Goal: Go to known website: Access a specific website the user already knows

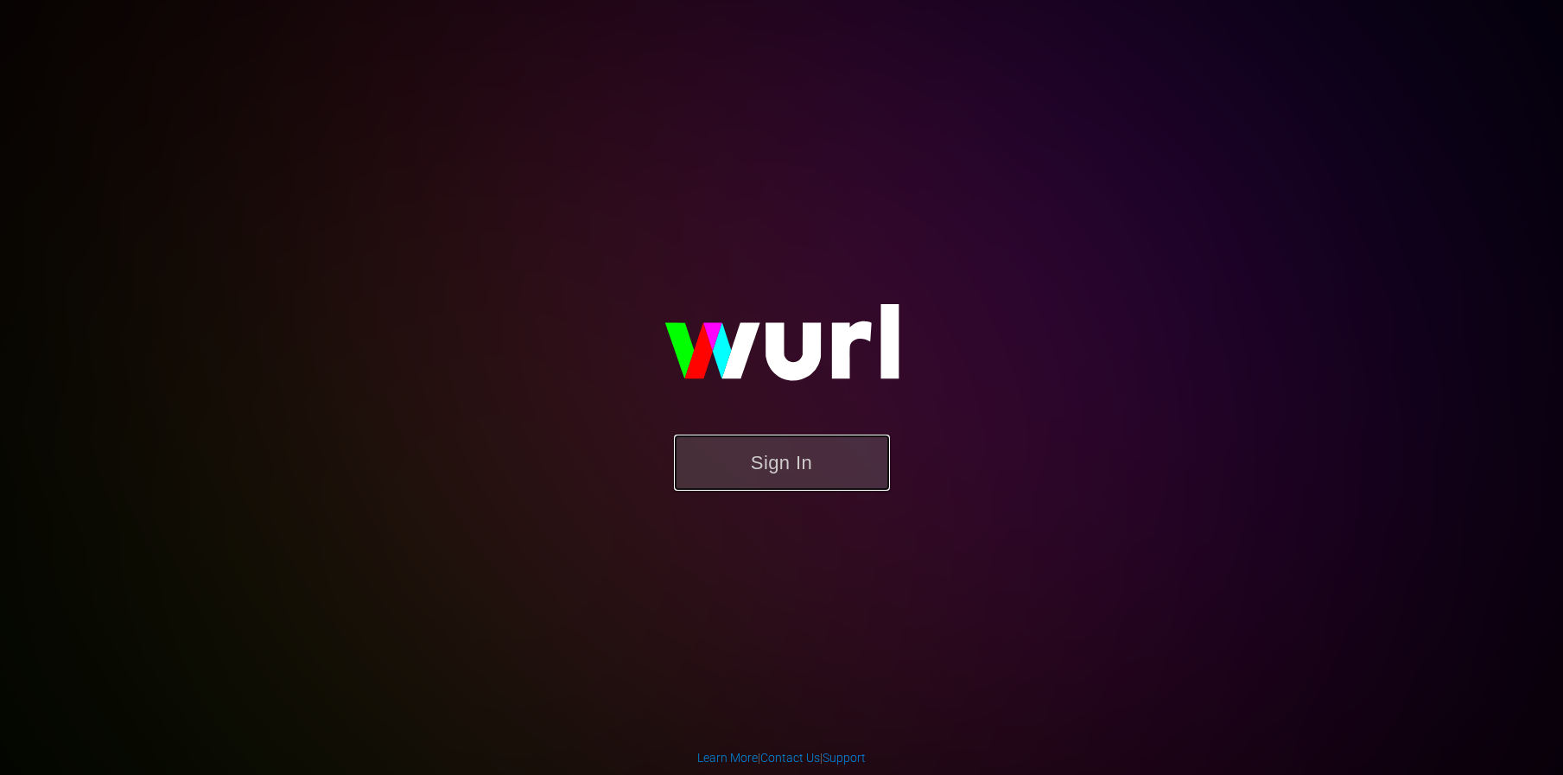
click at [723, 436] on button "Sign In" at bounding box center [782, 463] width 216 height 56
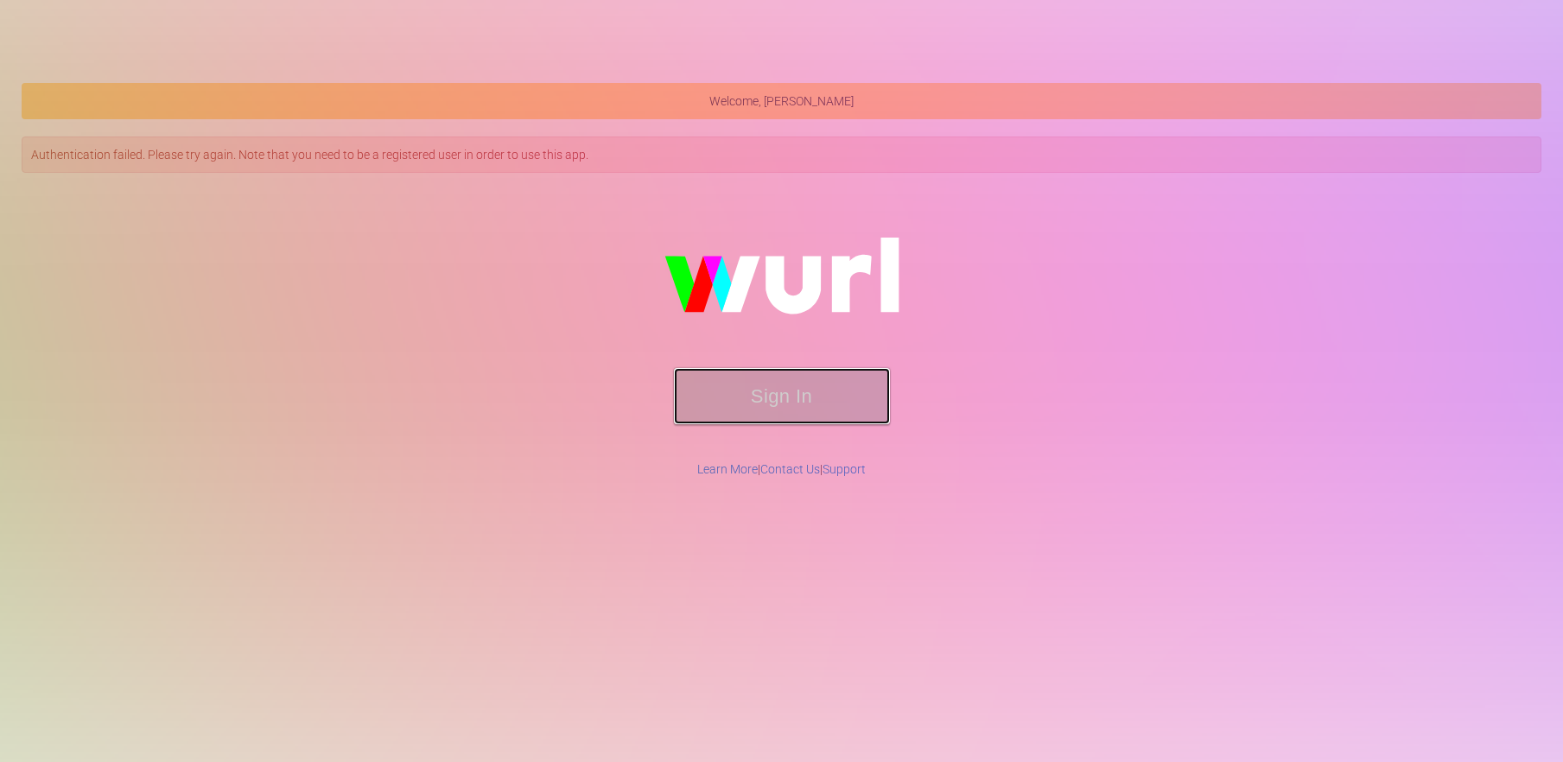
click at [731, 393] on button "Sign In" at bounding box center [782, 396] width 216 height 56
